Goal: Information Seeking & Learning: Learn about a topic

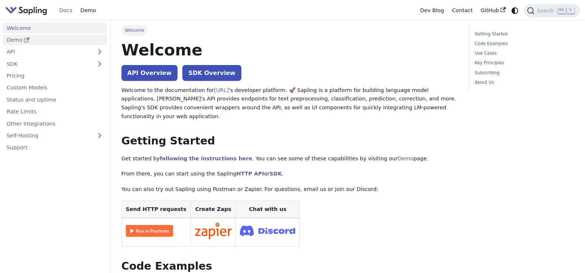
click at [19, 41] on link "Demo" at bounding box center [55, 40] width 105 height 11
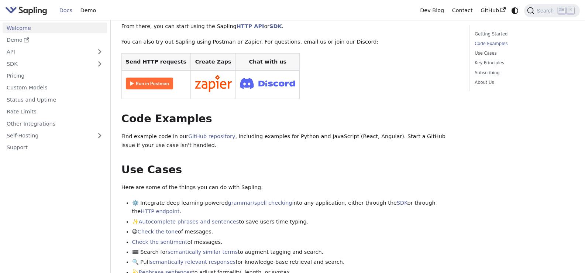
scroll to position [148, 0]
click at [159, 77] on img at bounding box center [149, 83] width 47 height 12
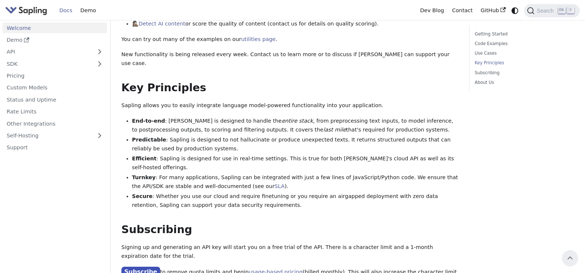
scroll to position [404, 0]
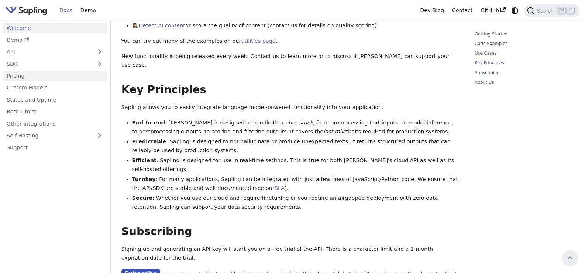
click at [30, 78] on link "Pricing" at bounding box center [55, 76] width 105 height 11
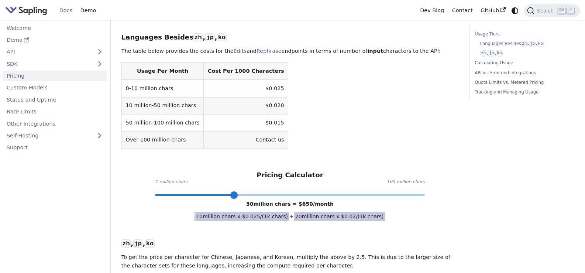
scroll to position [332, 0]
